Goal: Information Seeking & Learning: Find specific fact

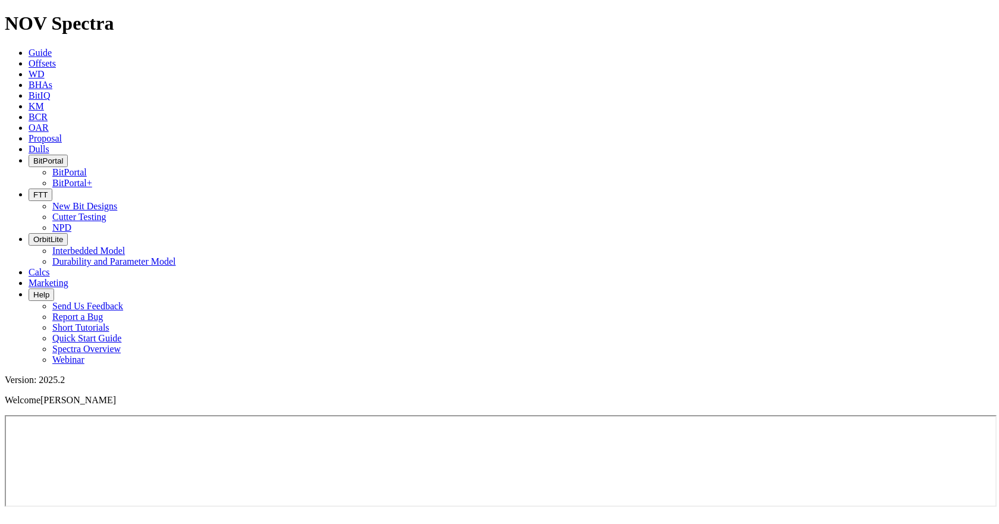
click at [29, 58] on icon at bounding box center [29, 63] width 0 height 10
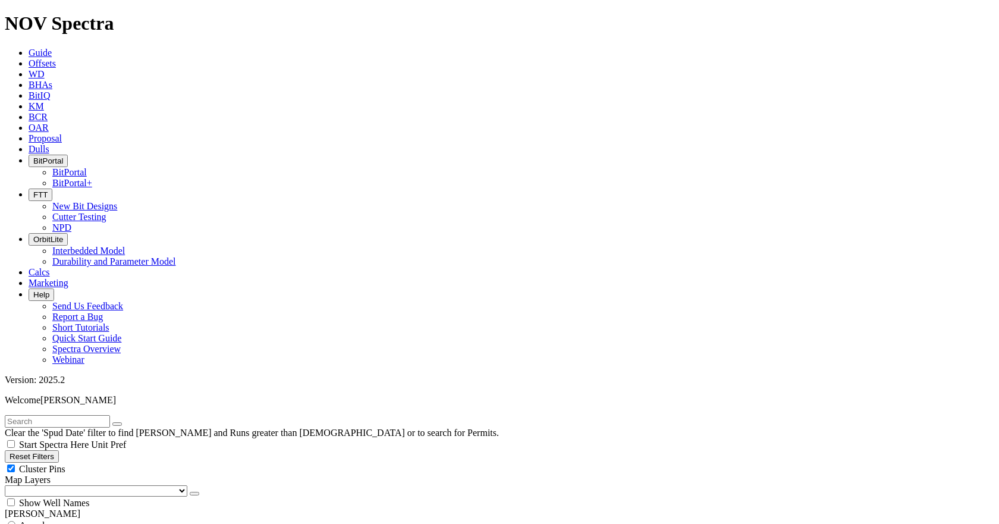
click at [110, 415] on input "text" at bounding box center [57, 421] width 105 height 12
paste input "E264716"
type input "E264716"
click at [124, 422] on button "submit" at bounding box center [129, 424] width 10 height 4
drag, startPoint x: 68, startPoint y: 387, endPoint x: 68, endPoint y: 359, distance: 28.6
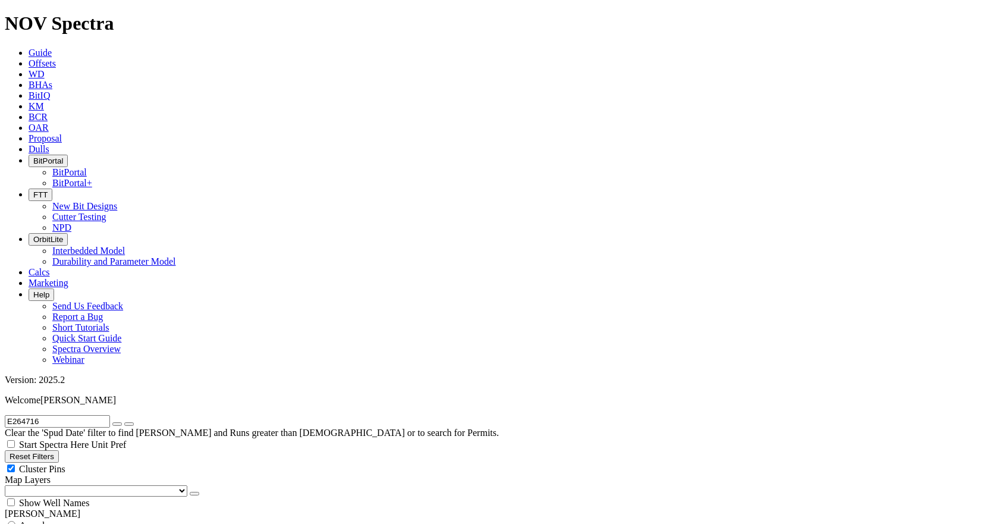
click at [54, 519] on div "Anywhere" at bounding box center [500, 525] width 990 height 12
radio input "true"
radio input "false"
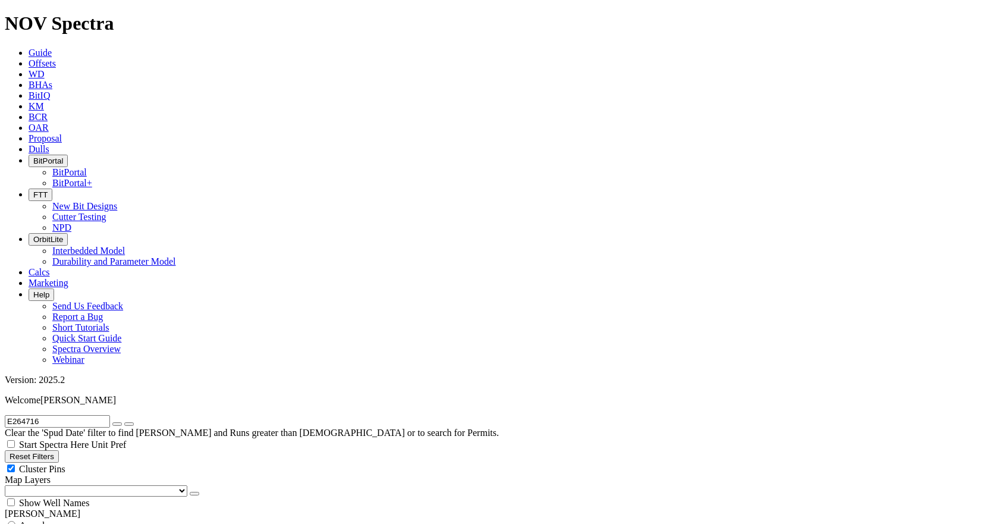
radio input "true"
click at [91, 415] on input "E264716" at bounding box center [57, 421] width 105 height 12
paste input "42/28d-"
drag, startPoint x: 80, startPoint y: 51, endPoint x: 14, endPoint y: 48, distance: 66.7
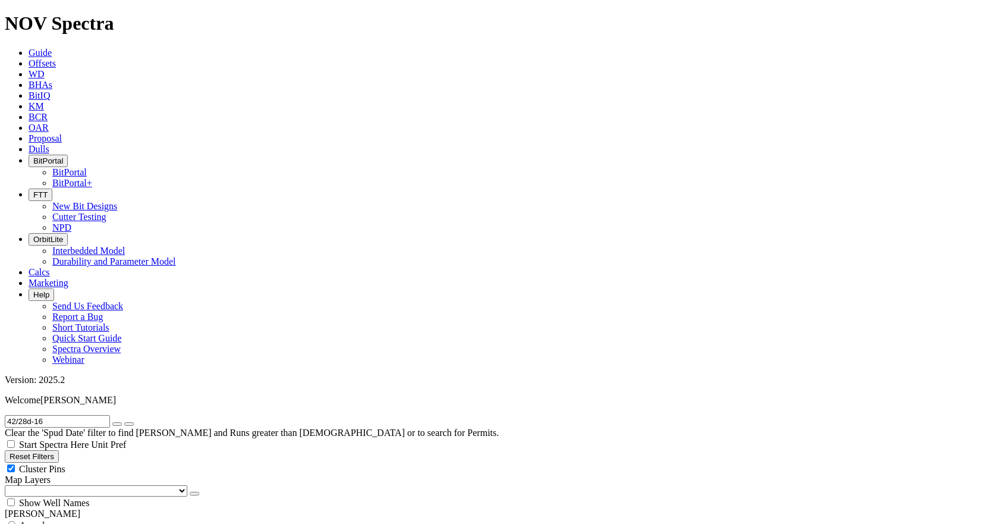
click at [14, 415] on input "42/28d-16" at bounding box center [57, 421] width 105 height 12
click at [89, 415] on input "42/28d-16" at bounding box center [57, 421] width 105 height 12
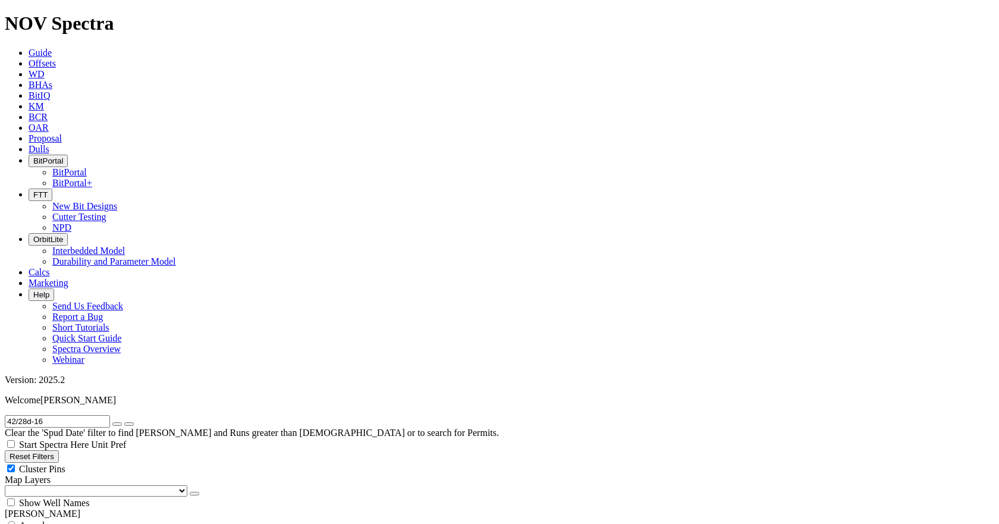
drag, startPoint x: 89, startPoint y: 55, endPoint x: 62, endPoint y: 58, distance: 26.9
click at [63, 415] on input "42/28d-16" at bounding box center [57, 421] width 105 height 12
paste input "E2547"
click at [134, 422] on button "submit" at bounding box center [129, 424] width 10 height 4
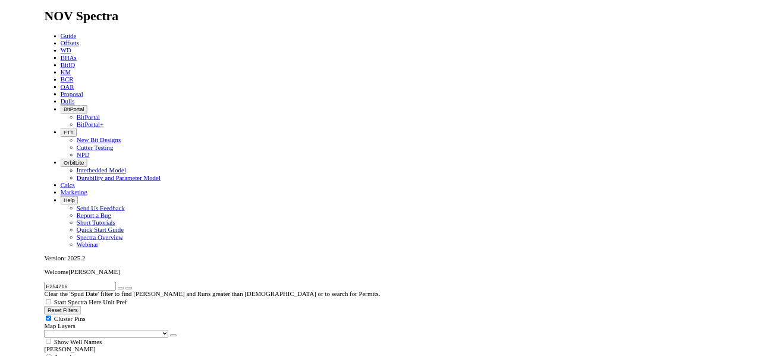
scroll to position [37, 0]
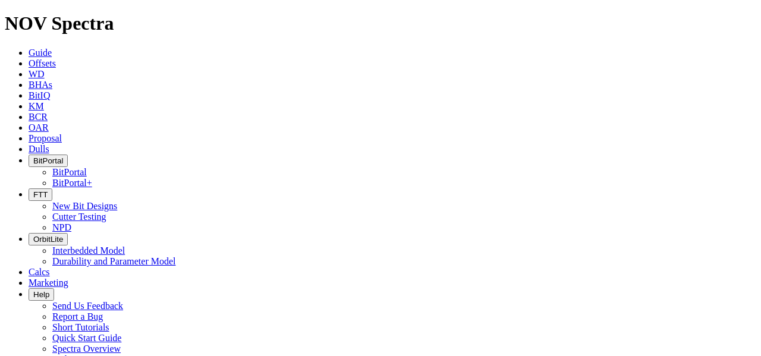
scroll to position [162, 0]
paste input "20/01-G"
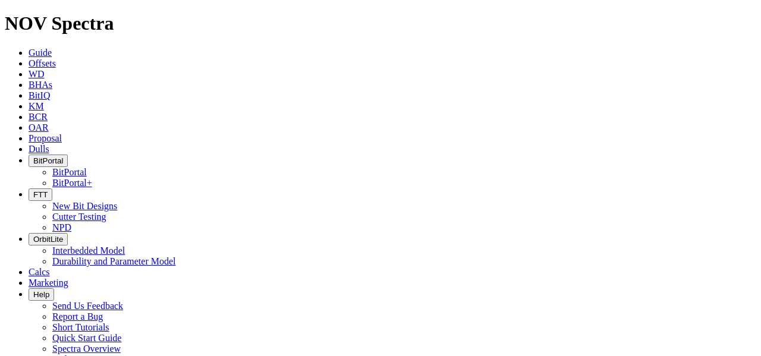
paste input "E253341"
type input "E253341"
radio input "true"
radio input "false"
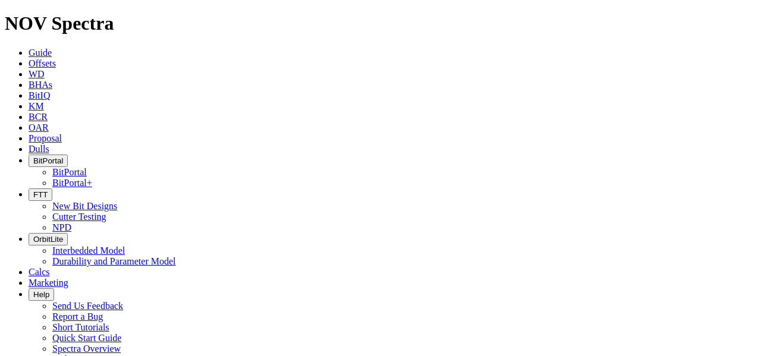
paste input "A249703"
type input "A249703"
